Goal: Information Seeking & Learning: Learn about a topic

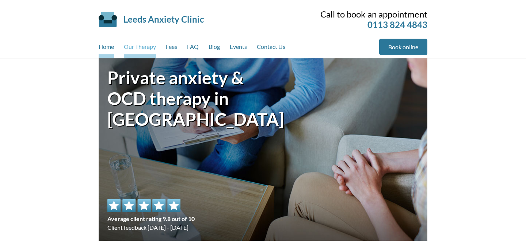
click at [135, 50] on link "Our Therapy" at bounding box center [140, 48] width 32 height 19
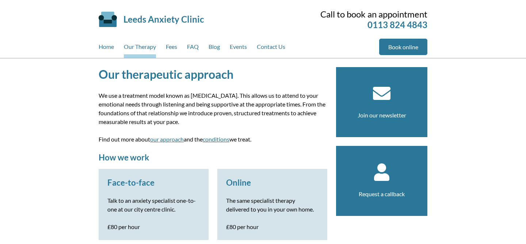
click at [171, 138] on link "our approach" at bounding box center [167, 139] width 34 height 7
click at [213, 141] on link "conditions" at bounding box center [216, 139] width 27 height 7
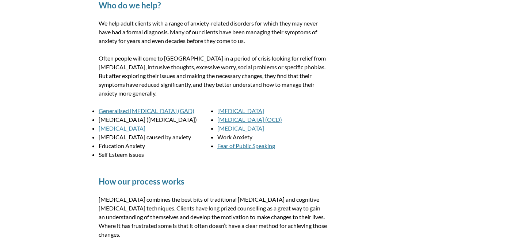
click at [237, 120] on link "[MEDICAL_DATA] (OCD)" at bounding box center [249, 119] width 65 height 7
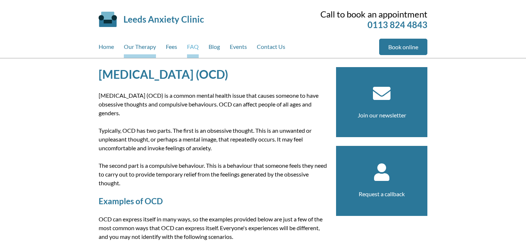
click at [195, 47] on link "FAQ" at bounding box center [193, 48] width 12 height 19
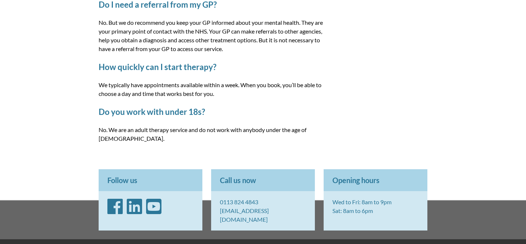
scroll to position [1146, 0]
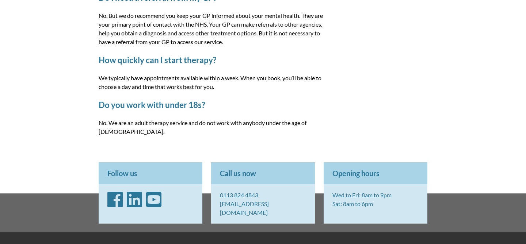
click at [157, 191] on icon "YouTube" at bounding box center [153, 200] width 15 height 18
